Goal: Browse casually: Explore the website without a specific task or goal

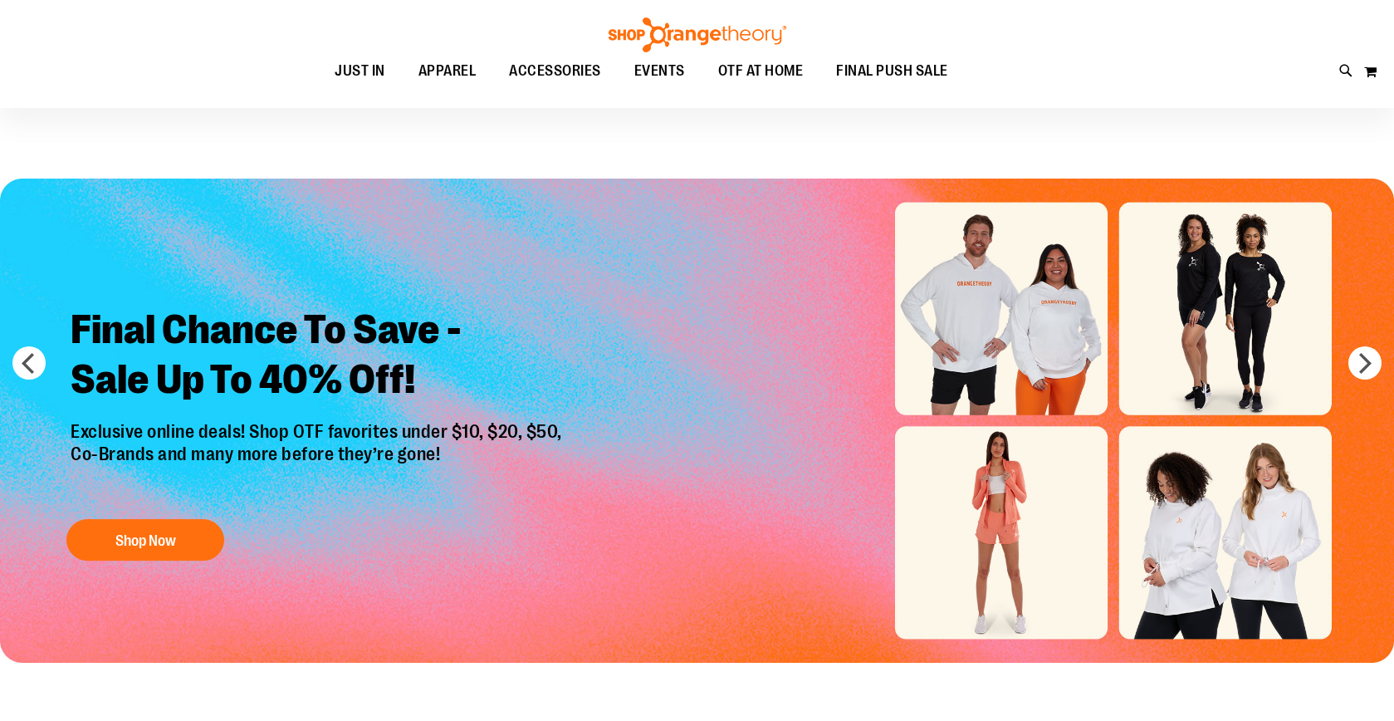
scroll to position [5, 0]
click at [1131, 83] on ul "JUST IN JUST IN Balanced Basics New for Women New for Men New Accessories New B…" at bounding box center [641, 71] width 1208 height 38
click at [8, 358] on img "Slide 1 of 6" at bounding box center [697, 421] width 1394 height 484
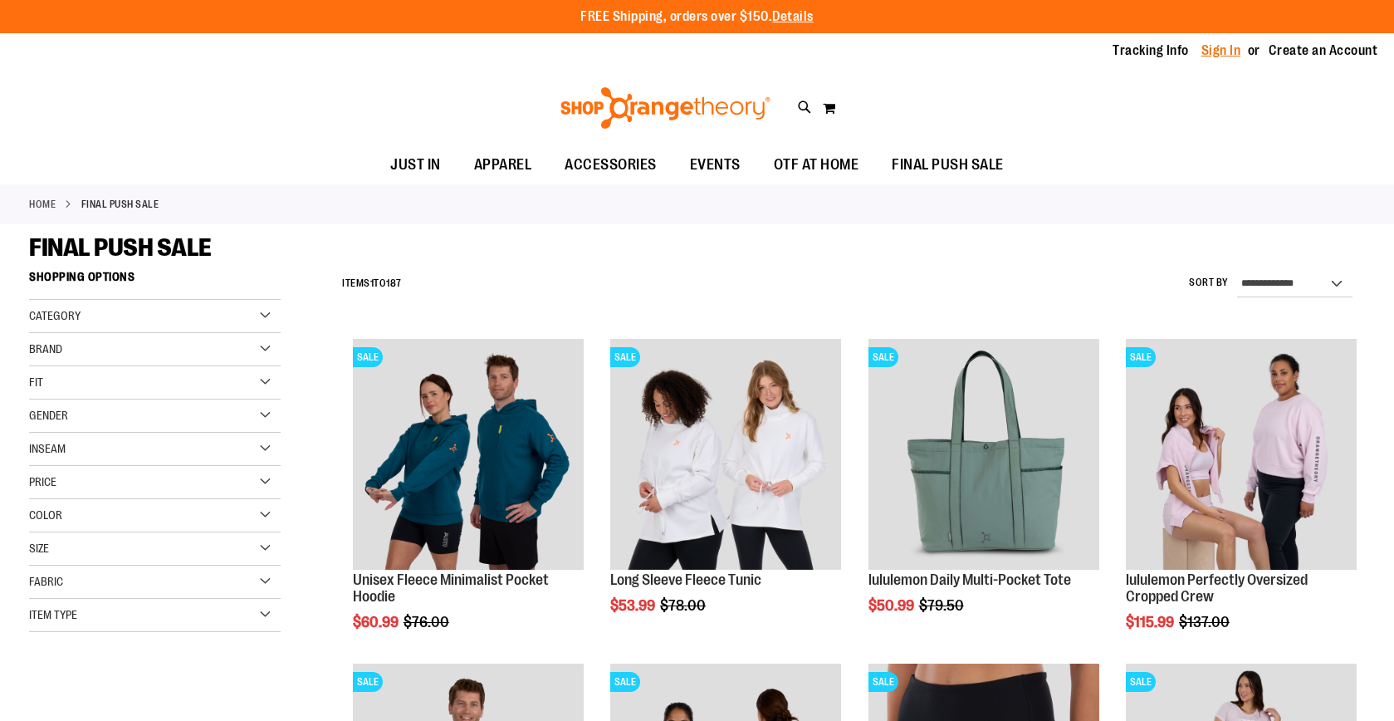
click at [1219, 46] on link "Sign In" at bounding box center [1222, 51] width 40 height 18
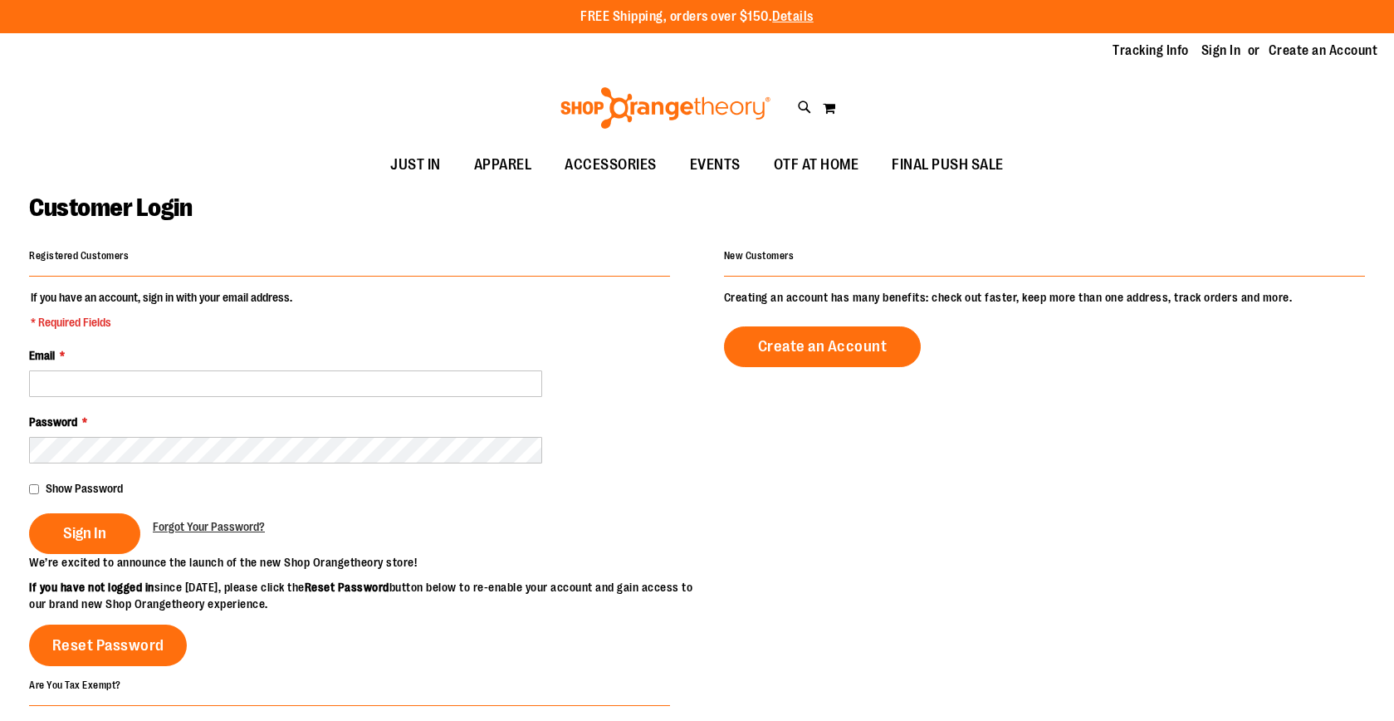
click at [260, 425] on div "Password *" at bounding box center [349, 439] width 641 height 50
click at [250, 395] on fieldset "If you have an account, sign in with your email address. * Required Fields Emai…" at bounding box center [349, 421] width 641 height 265
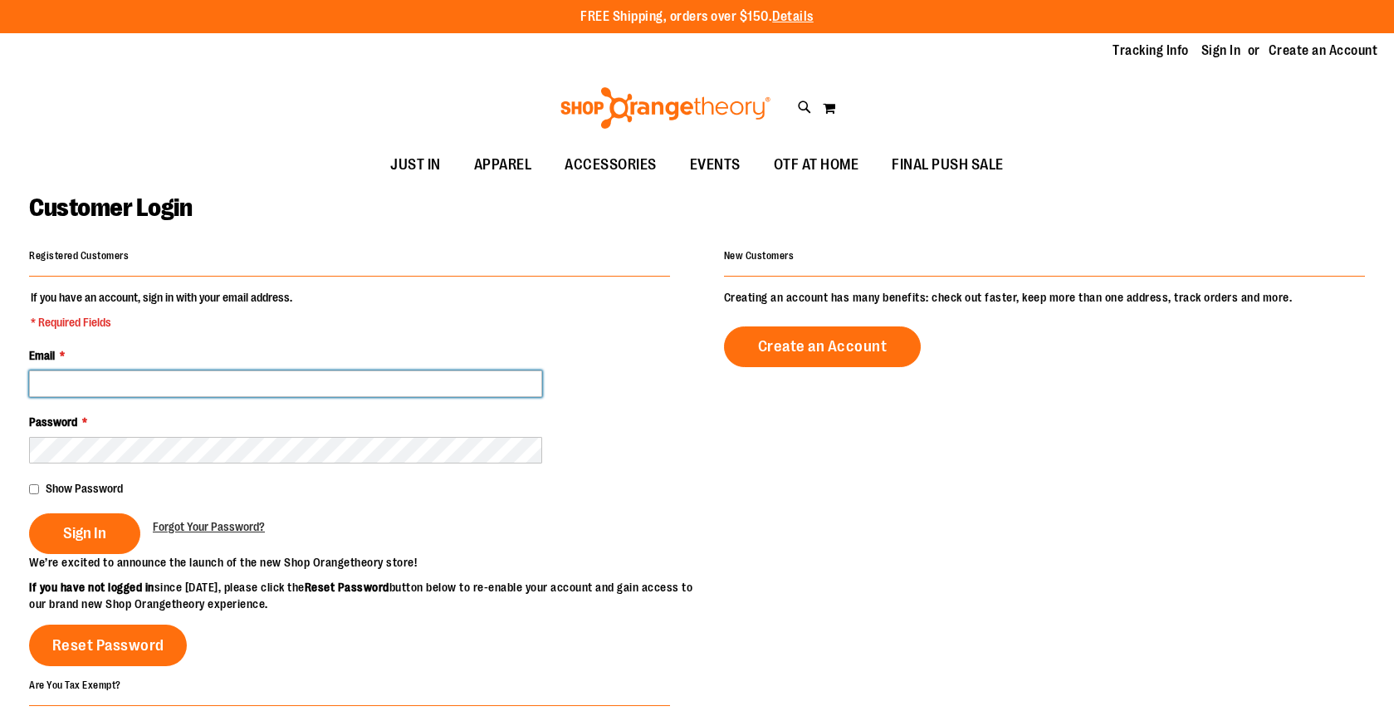
click at [250, 376] on input "Email *" at bounding box center [285, 383] width 513 height 27
type input "**********"
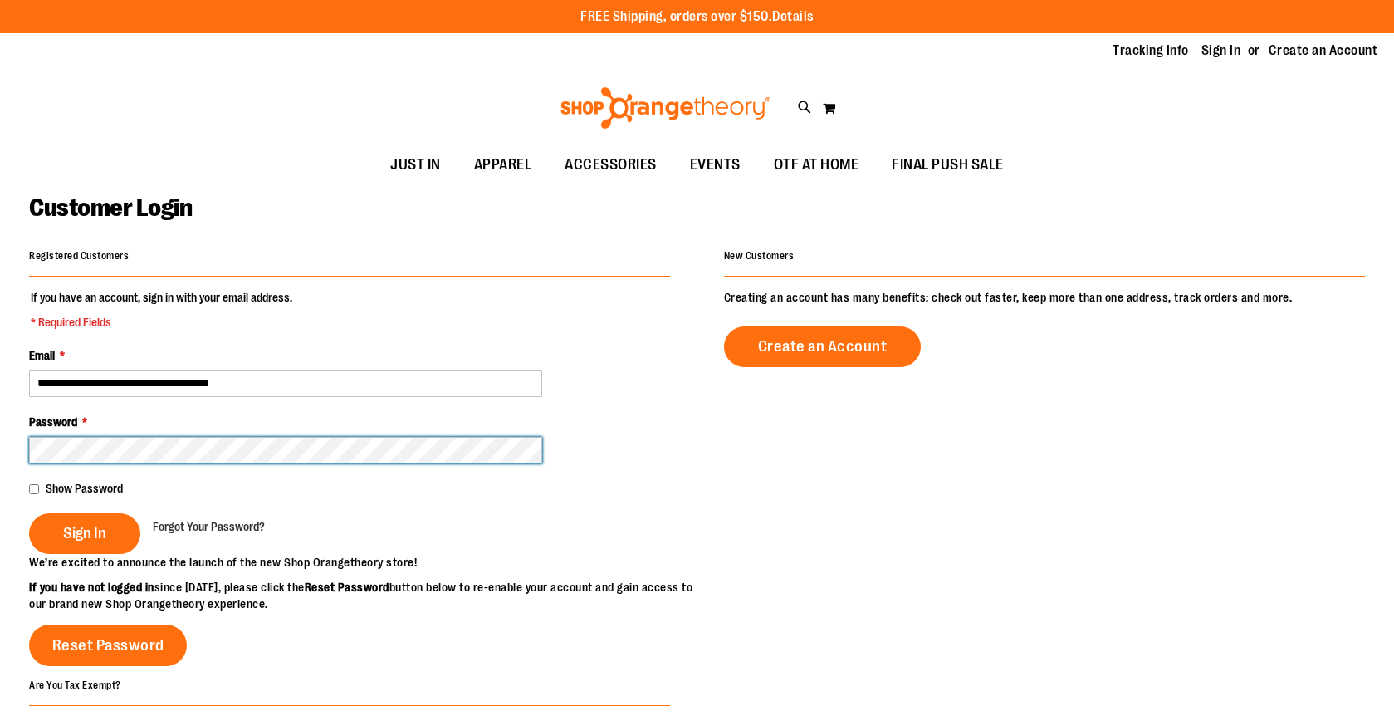
click at [84, 531] on button "Sign In" at bounding box center [84, 533] width 111 height 41
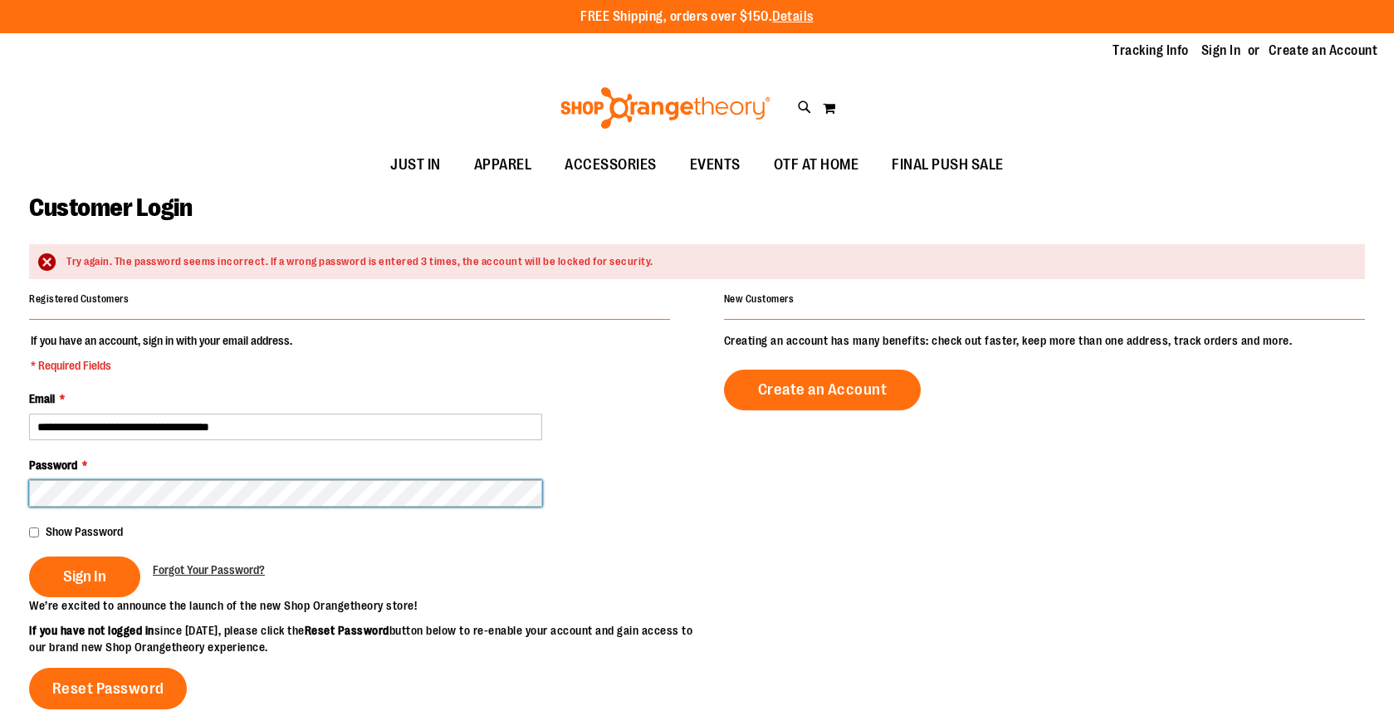
click at [84, 575] on button "Sign In" at bounding box center [84, 576] width 111 height 41
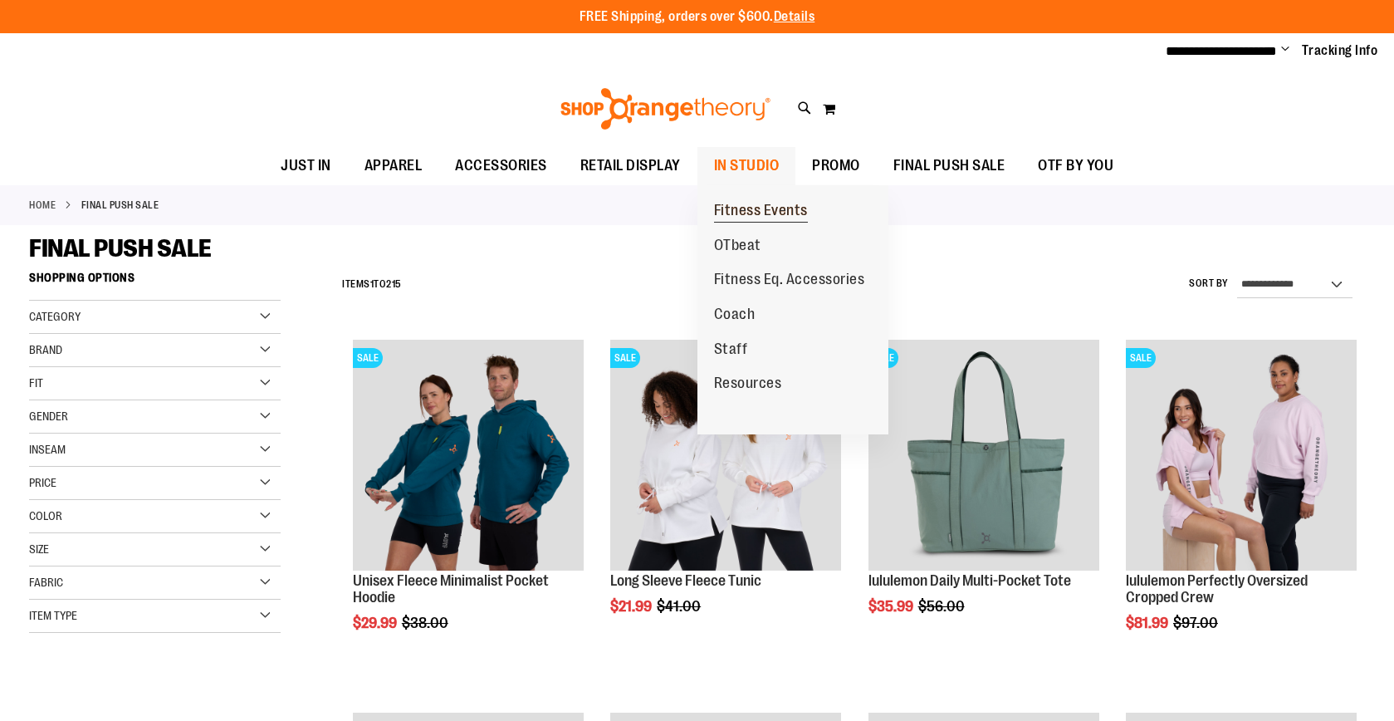
click at [755, 207] on span "Fitness Events" at bounding box center [761, 212] width 94 height 21
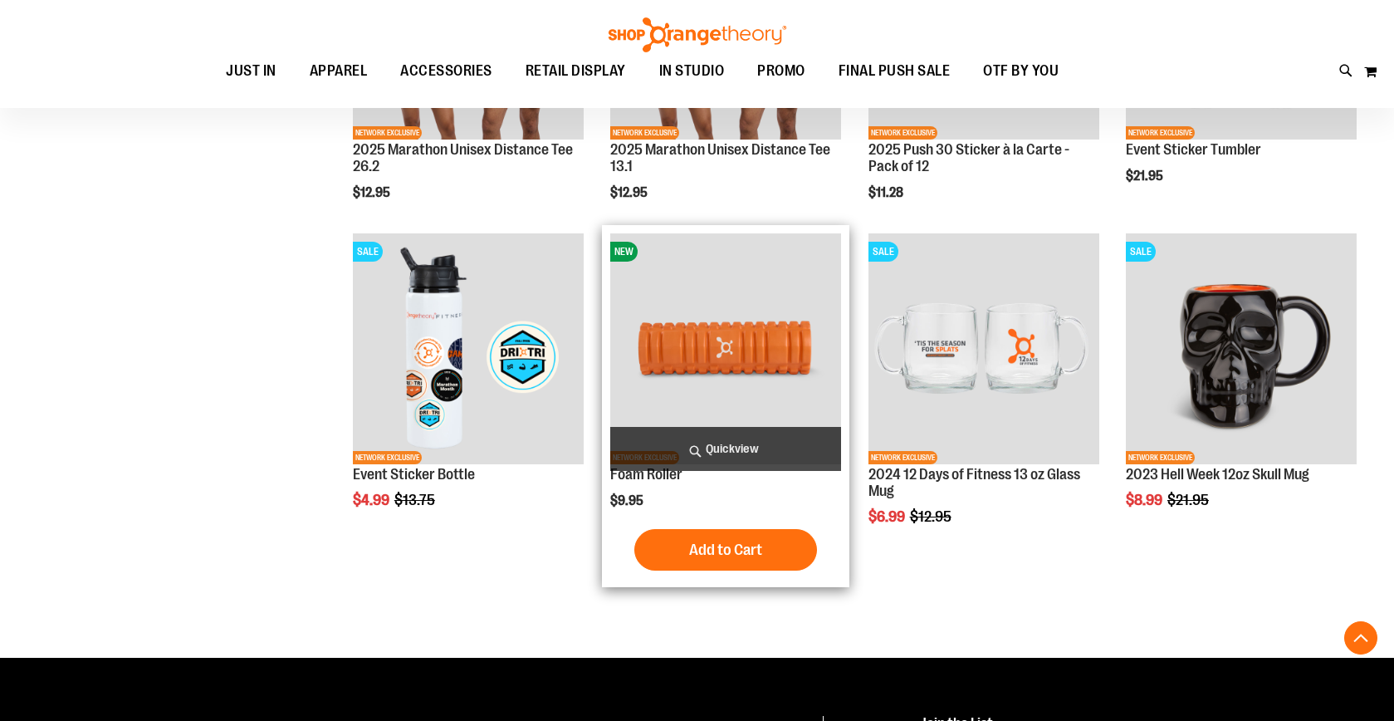
scroll to position [755, 0]
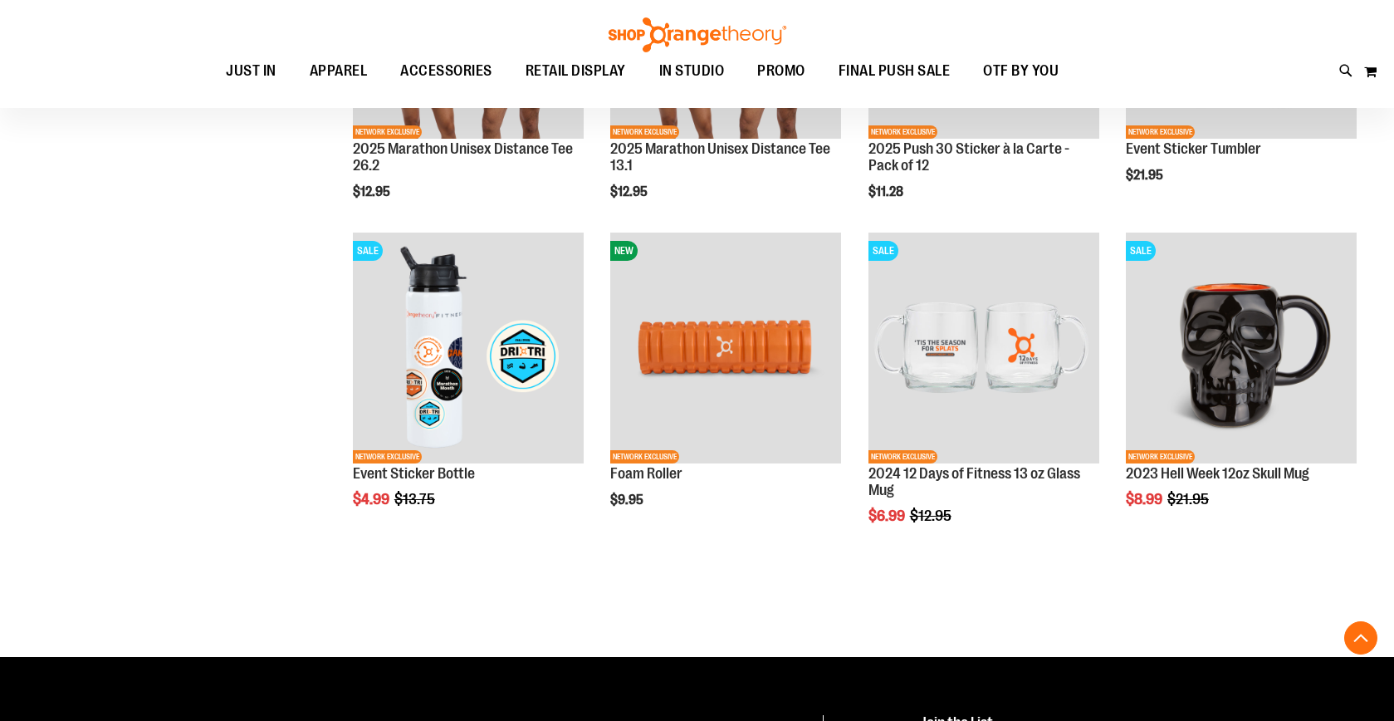
click at [523, 580] on div "Show ** ** ** per page" at bounding box center [849, 582] width 1031 height 17
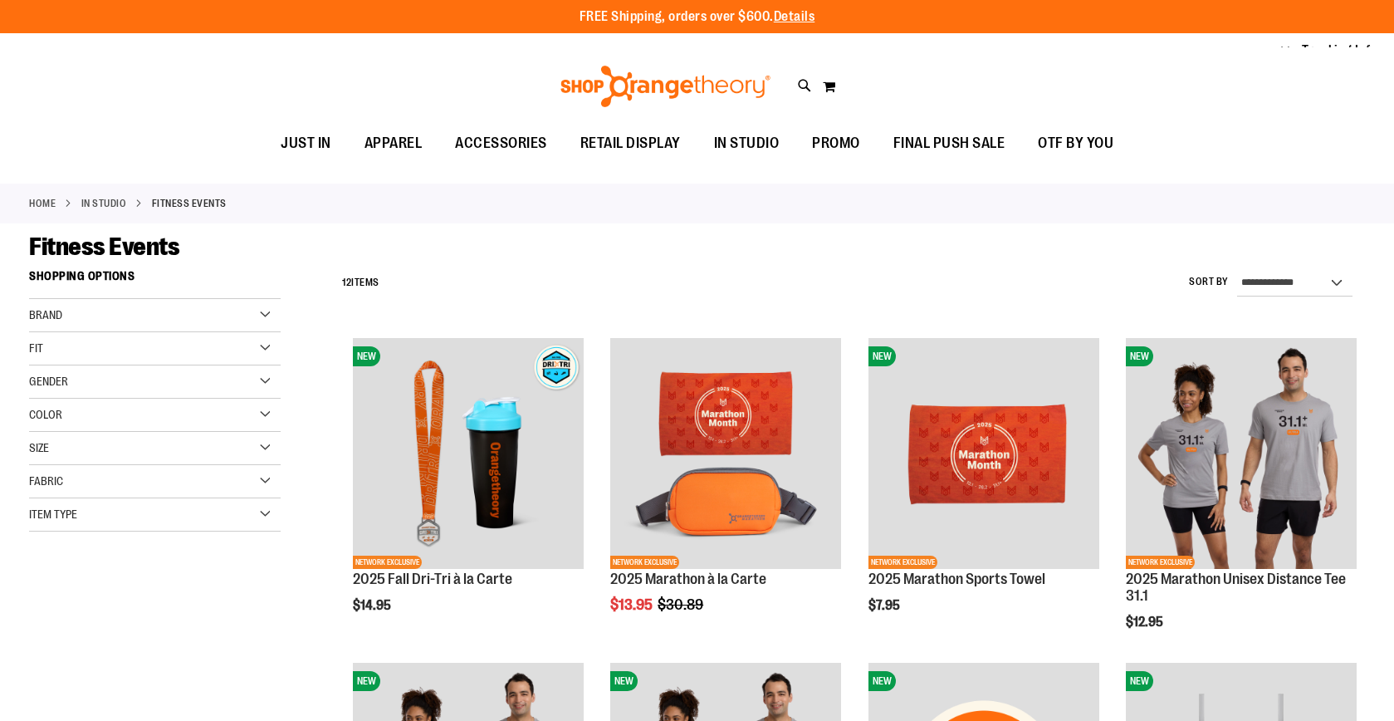
scroll to position [0, 0]
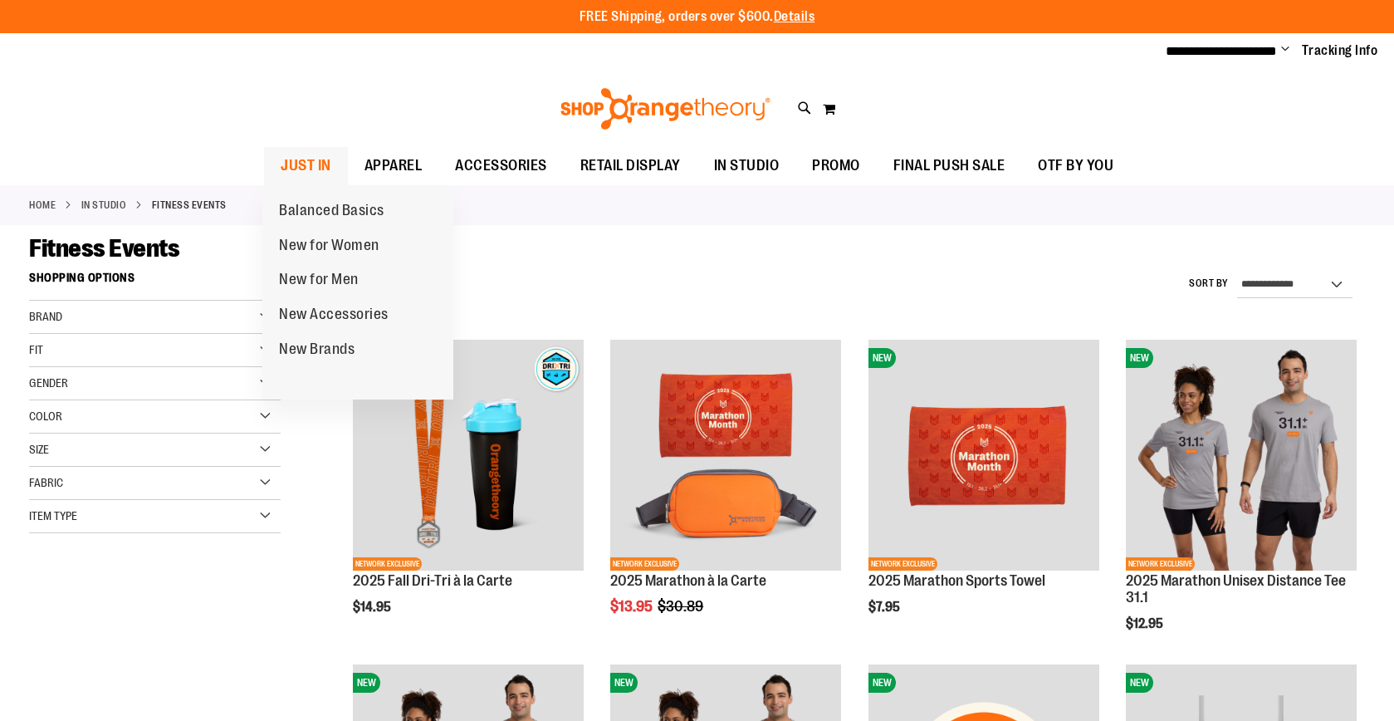
click at [304, 158] on span "JUST IN" at bounding box center [306, 165] width 51 height 37
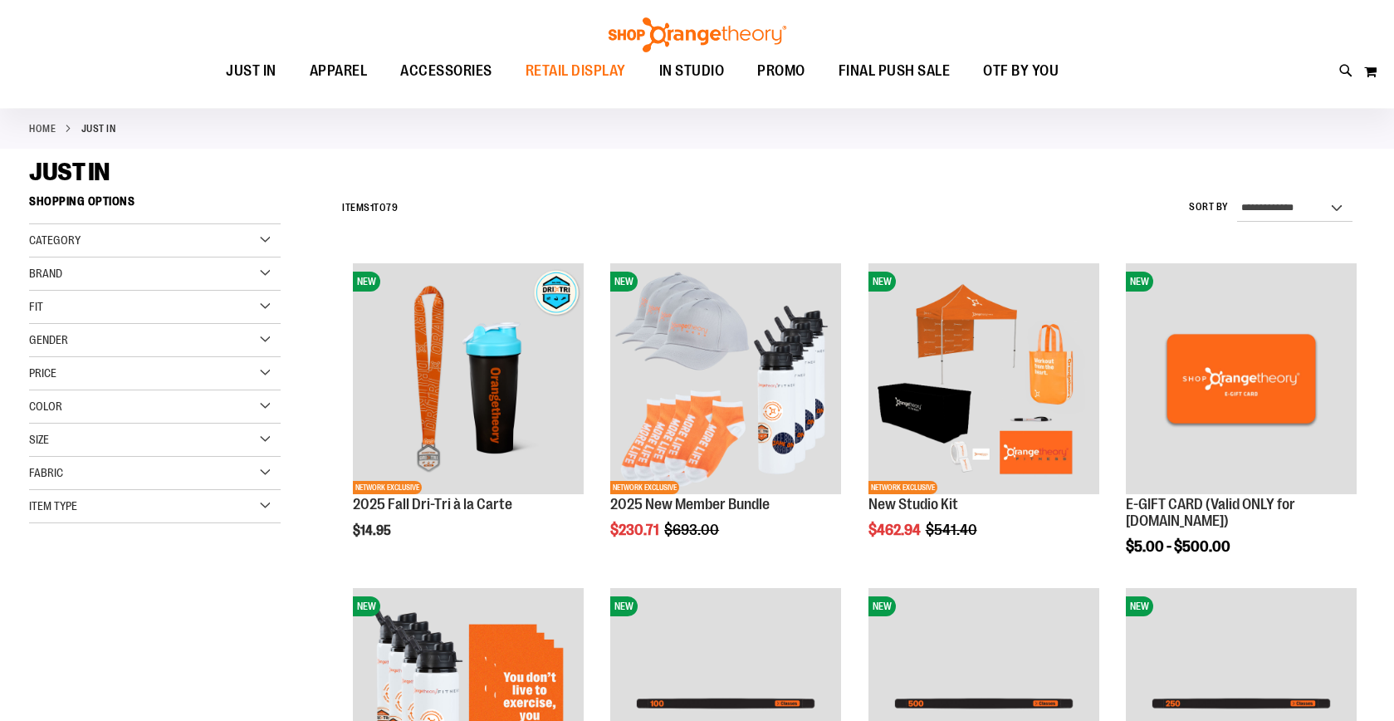
scroll to position [62, 0]
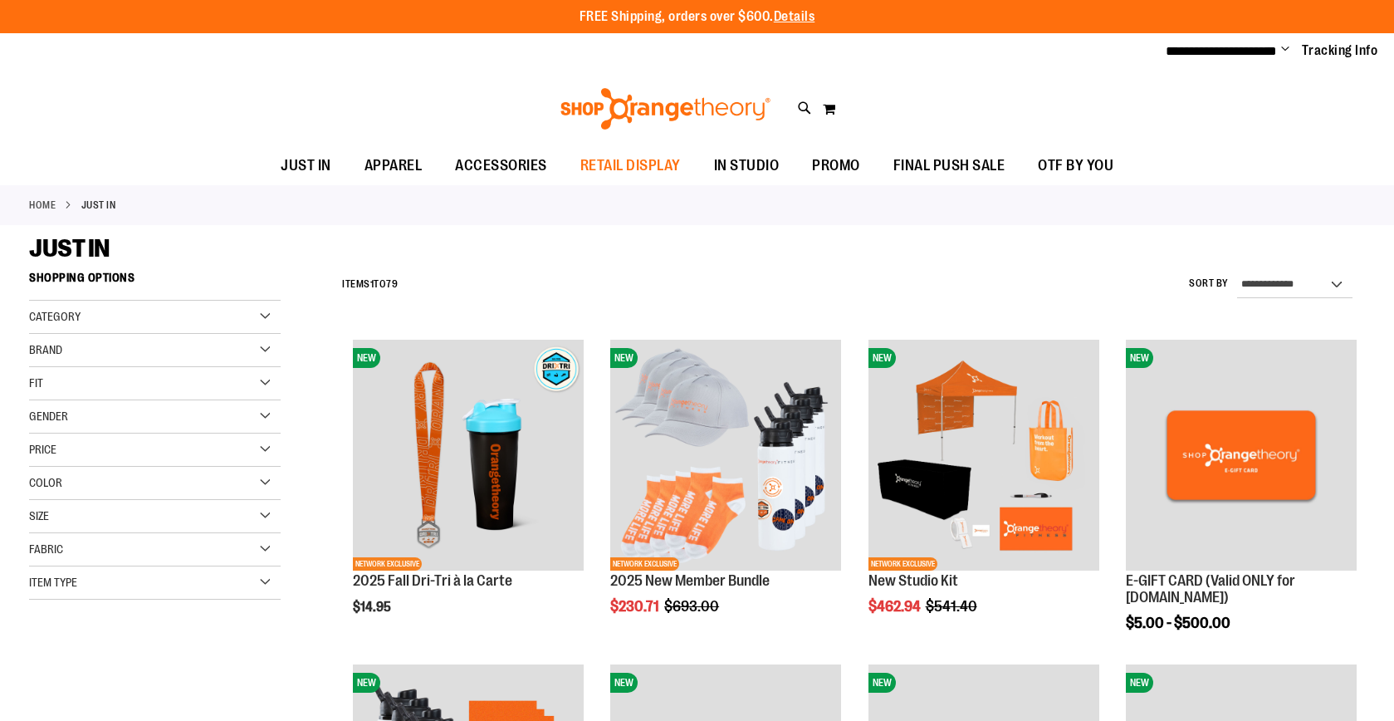
click at [261, 312] on div "Category" at bounding box center [155, 317] width 252 height 33
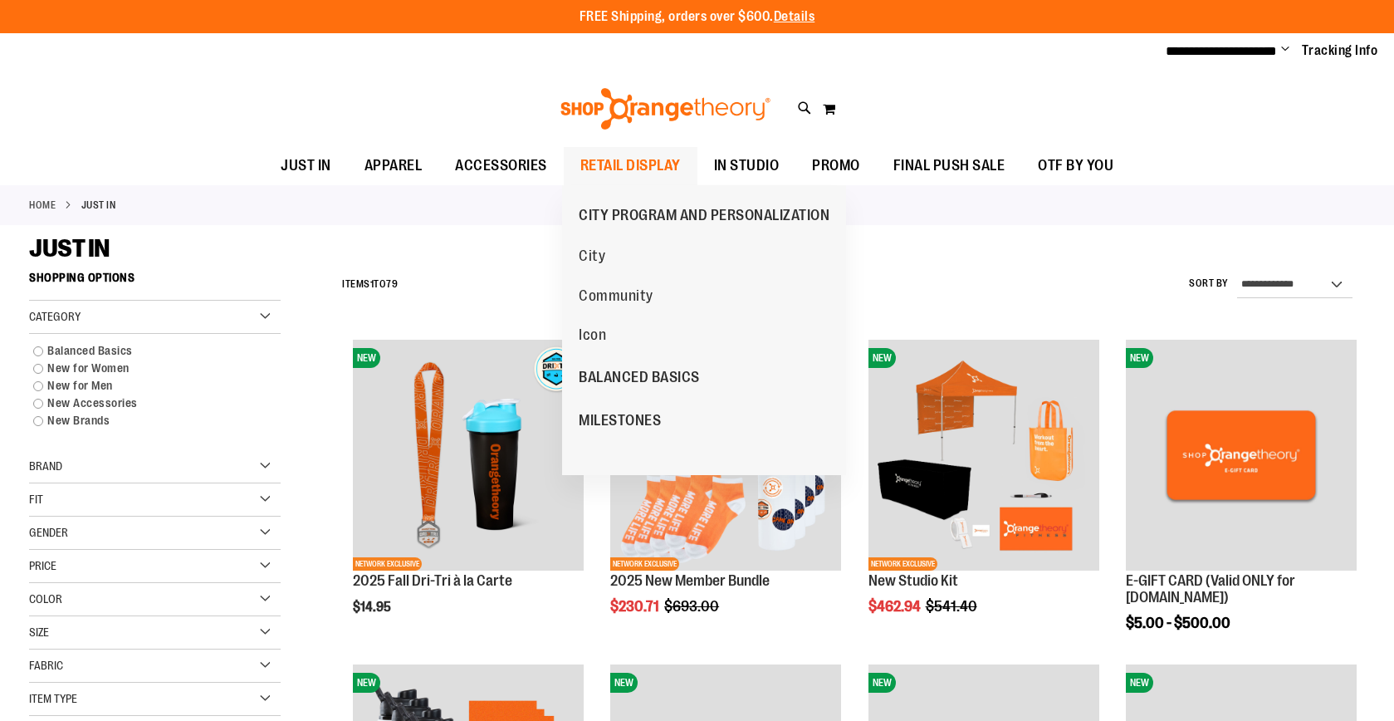
click at [653, 164] on span "RETAIL DISPLAY" at bounding box center [630, 165] width 100 height 37
click at [611, 162] on span "RETAIL DISPLAY" at bounding box center [630, 165] width 100 height 37
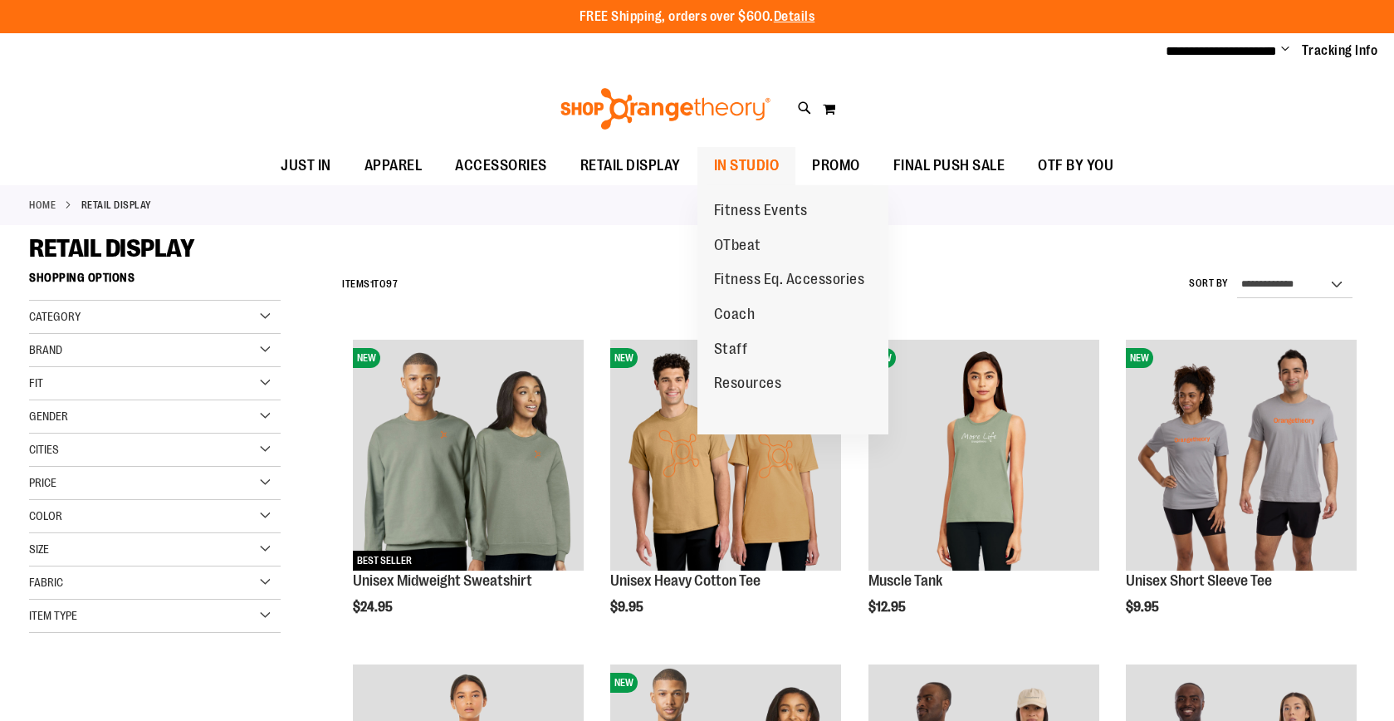
click at [784, 167] on link "IN STUDIO" at bounding box center [747, 166] width 99 height 38
click at [294, 173] on span "JUST IN" at bounding box center [306, 165] width 51 height 37
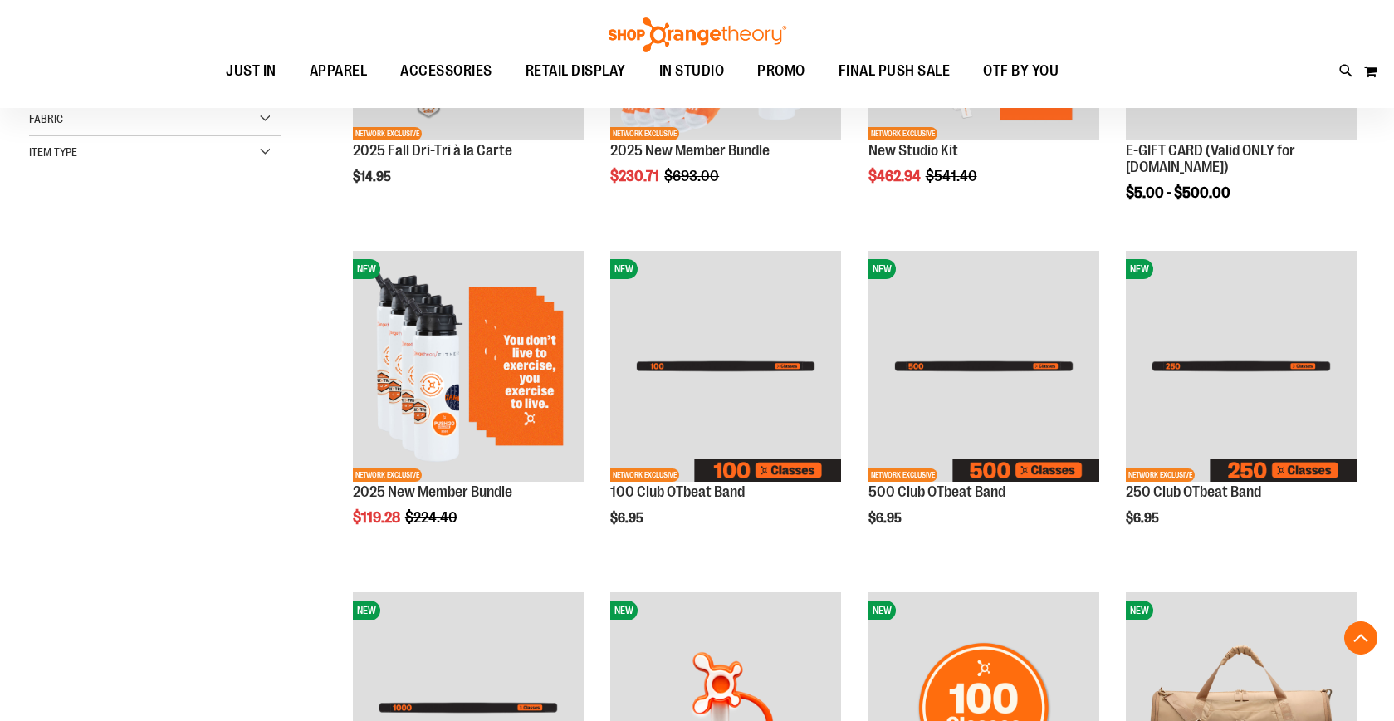
scroll to position [433, 0]
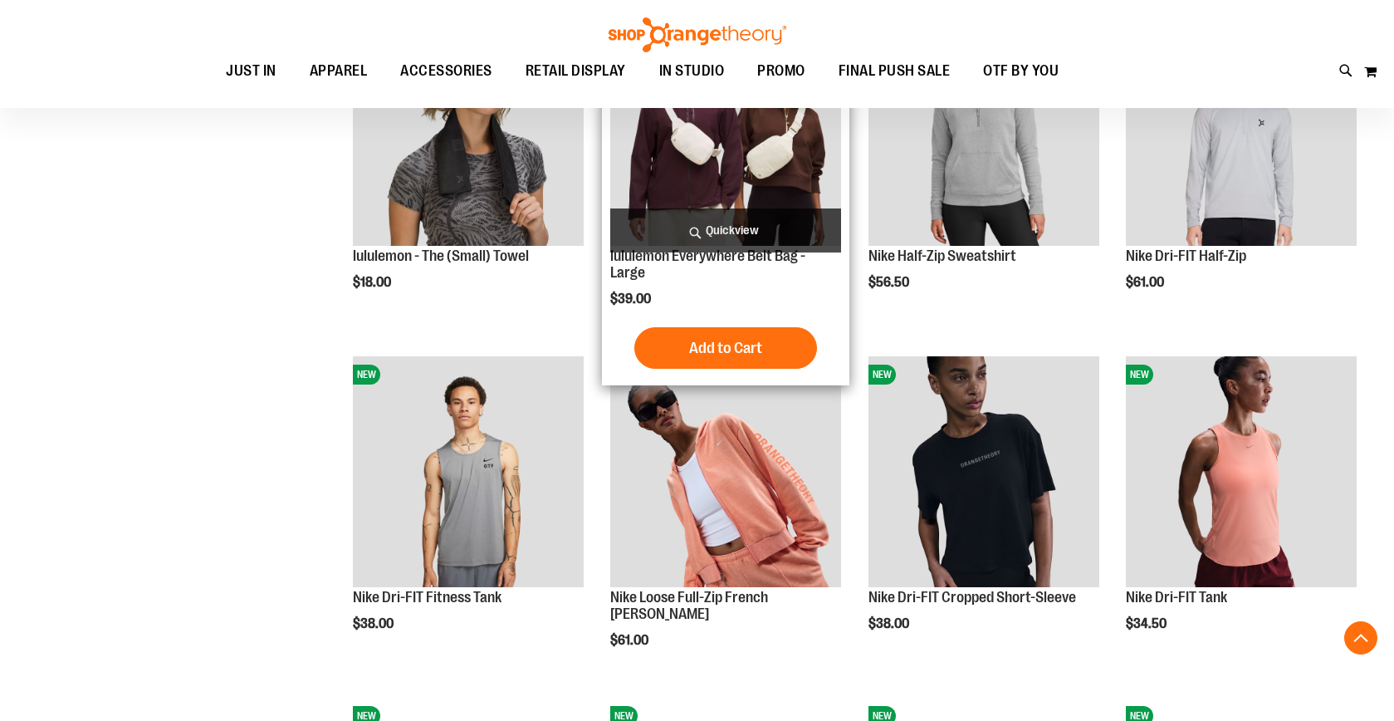
scroll to position [1431, 0]
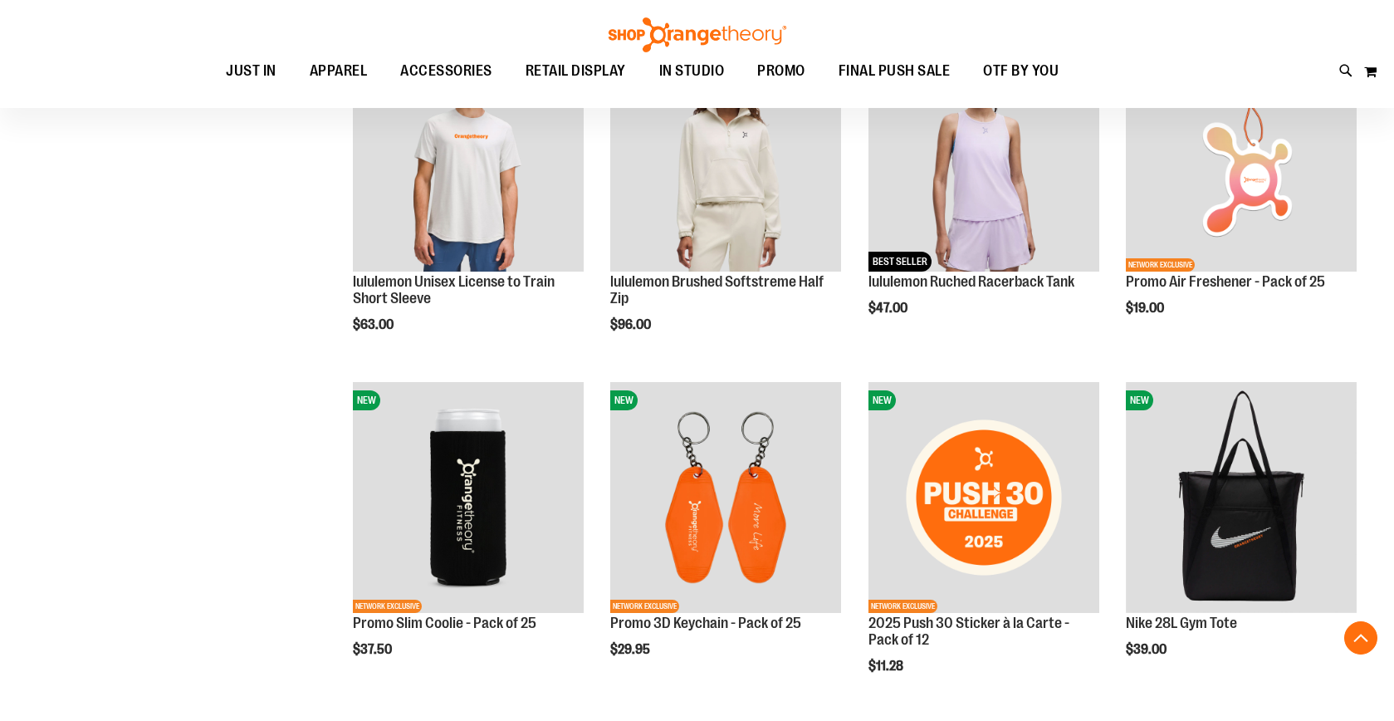
scroll to position [2019, 0]
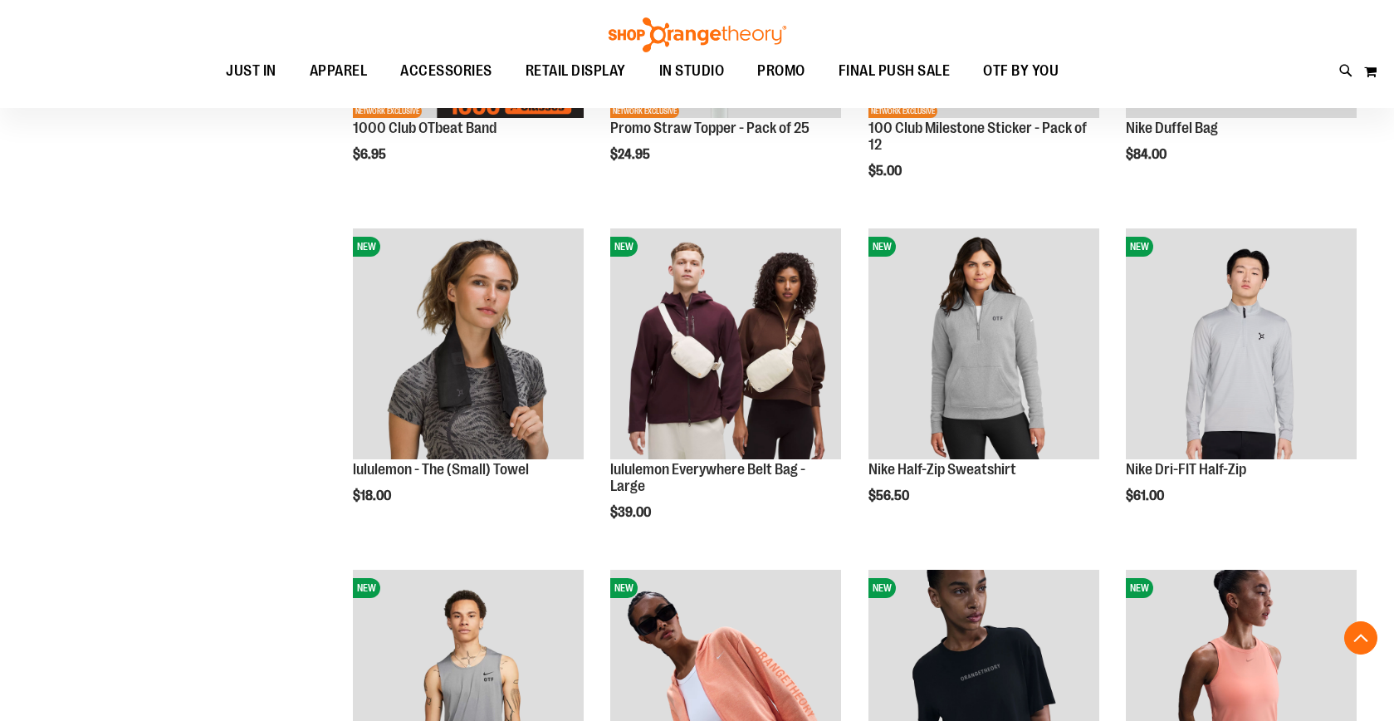
scroll to position [1103, 0]
